Goal: Check status: Check status

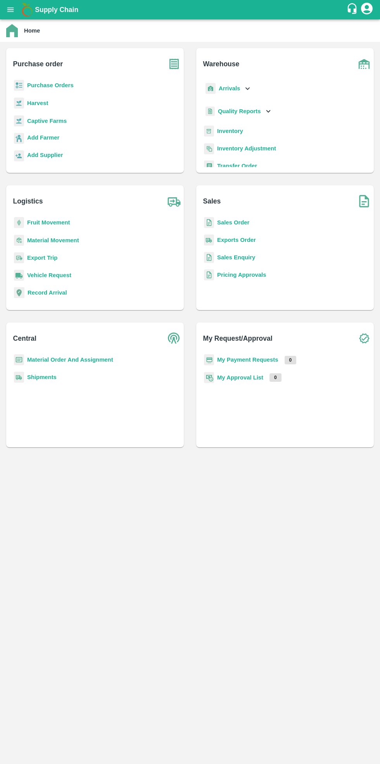
click at [61, 88] on b "Purchase Orders" at bounding box center [50, 85] width 47 height 6
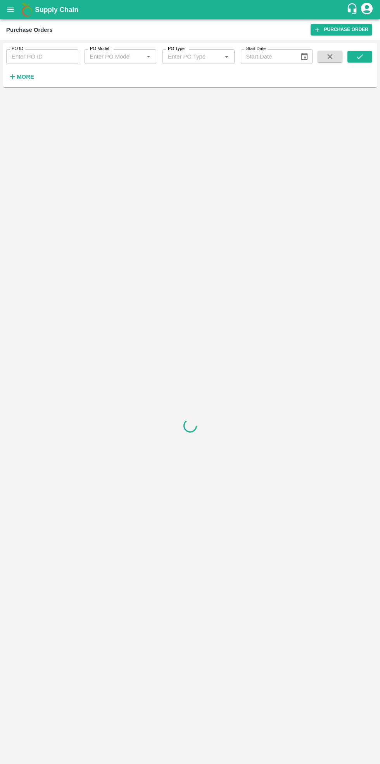
click at [57, 57] on input "PO ID" at bounding box center [42, 56] width 72 height 15
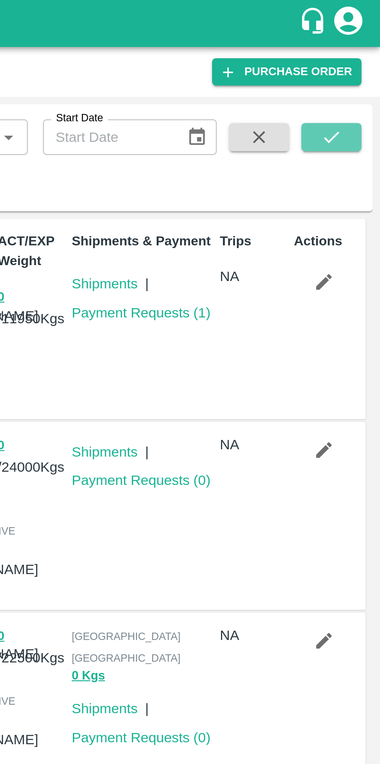
type input "176717"
click at [357, 57] on icon "submit" at bounding box center [359, 56] width 9 height 9
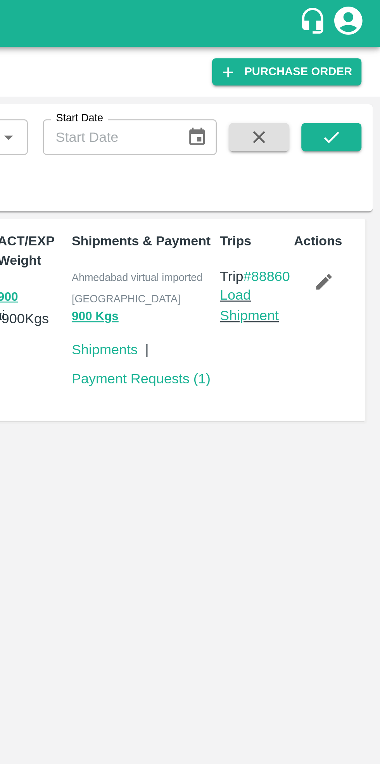
click at [288, 153] on link "Payment Requests ( 1 )" at bounding box center [281, 156] width 57 height 6
